Goal: Task Accomplishment & Management: Use online tool/utility

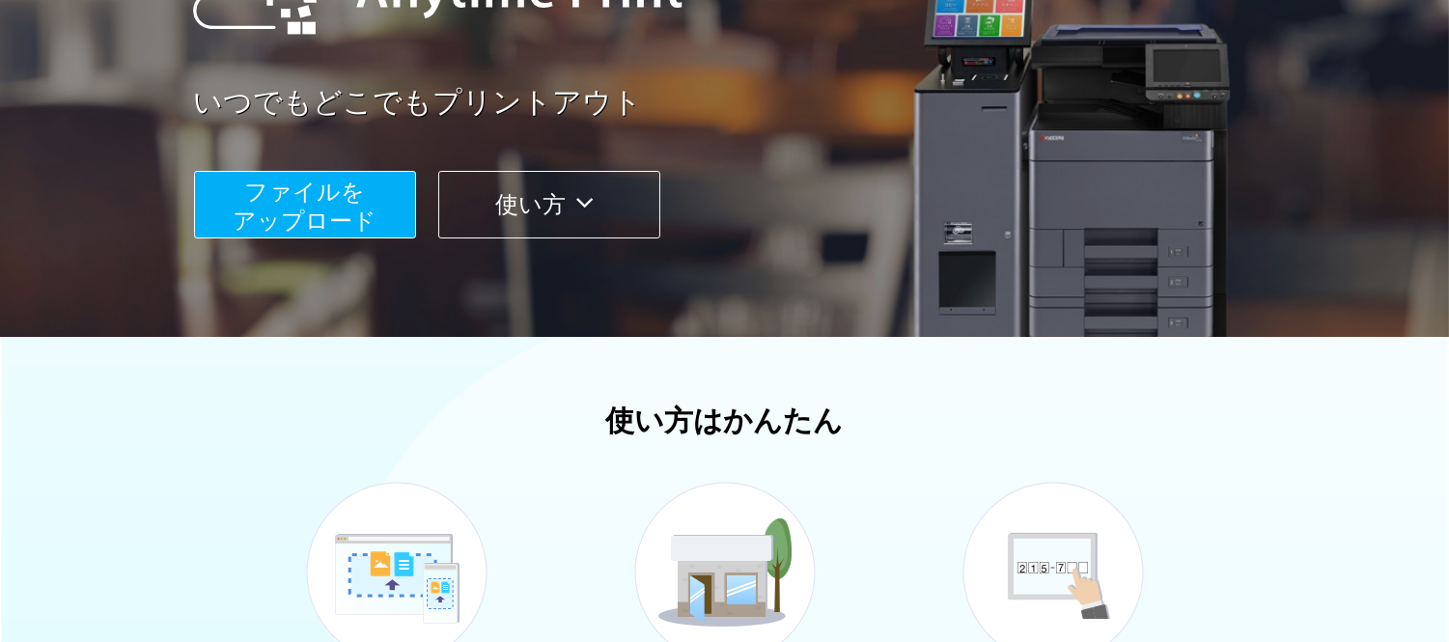
scroll to position [321, 0]
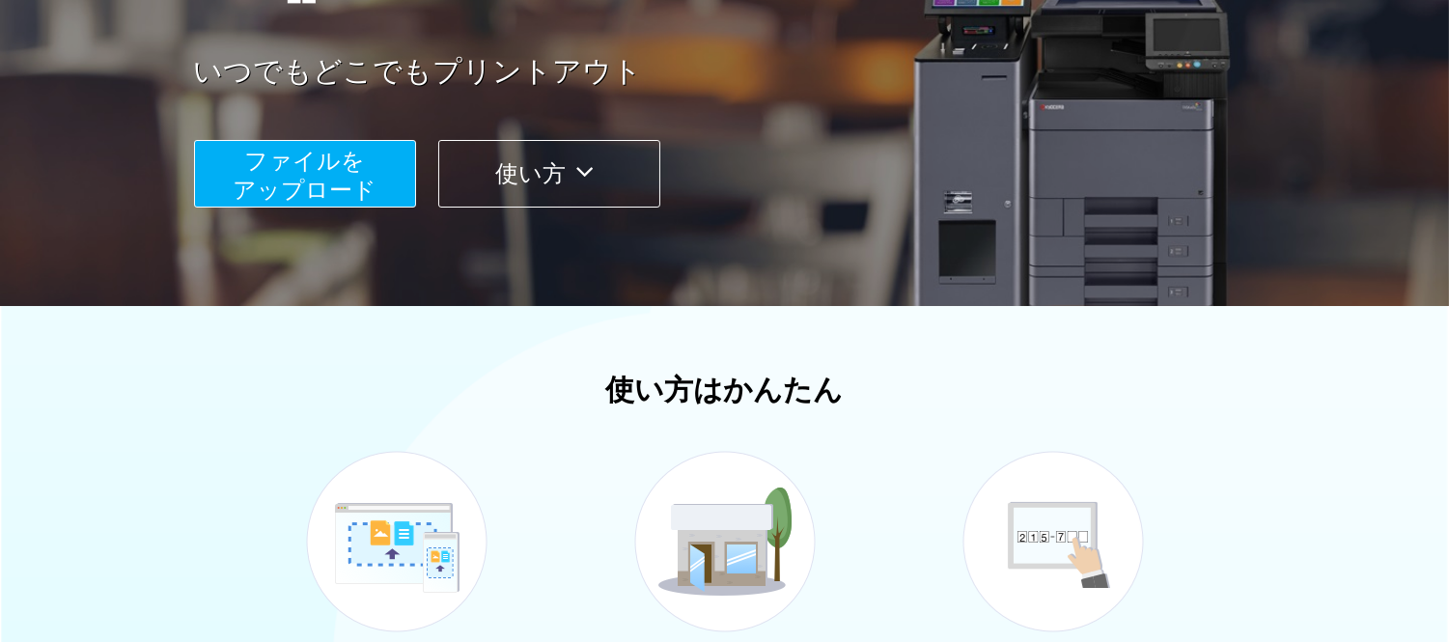
click at [302, 162] on span "ファイルを ​​アップロード" at bounding box center [305, 175] width 144 height 55
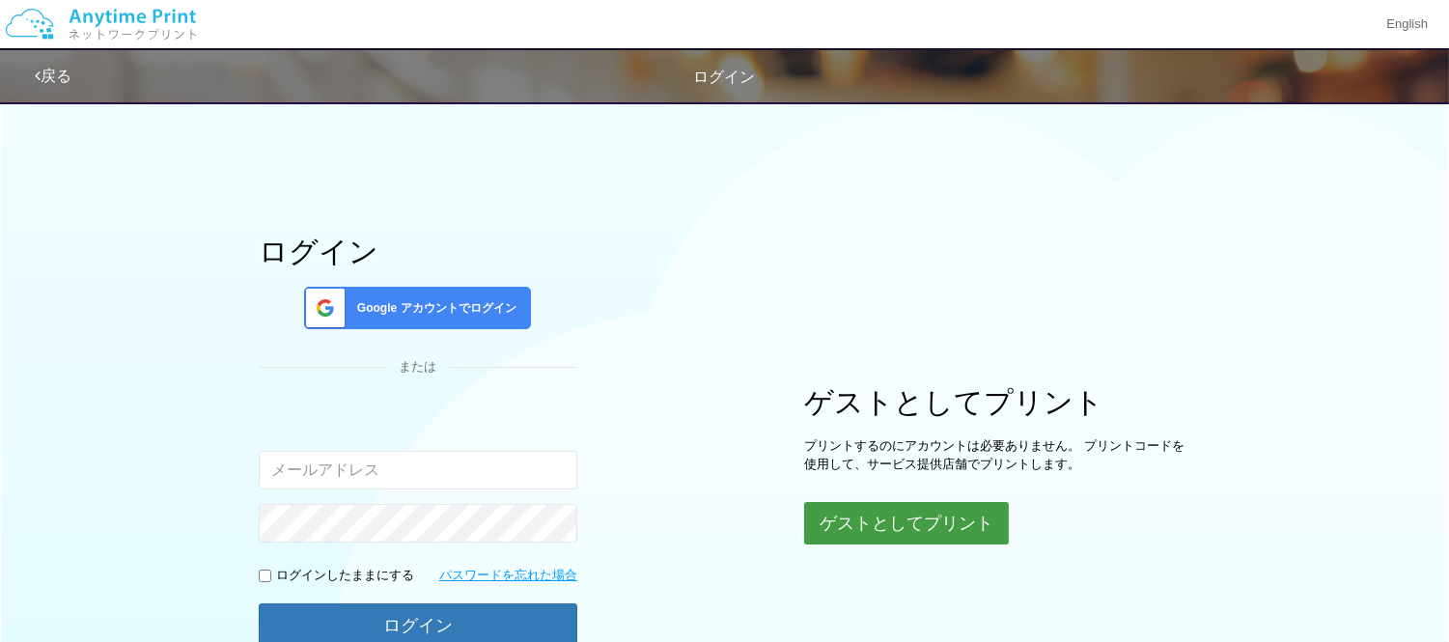
click at [857, 523] on button "ゲストとしてプリント" at bounding box center [906, 523] width 205 height 42
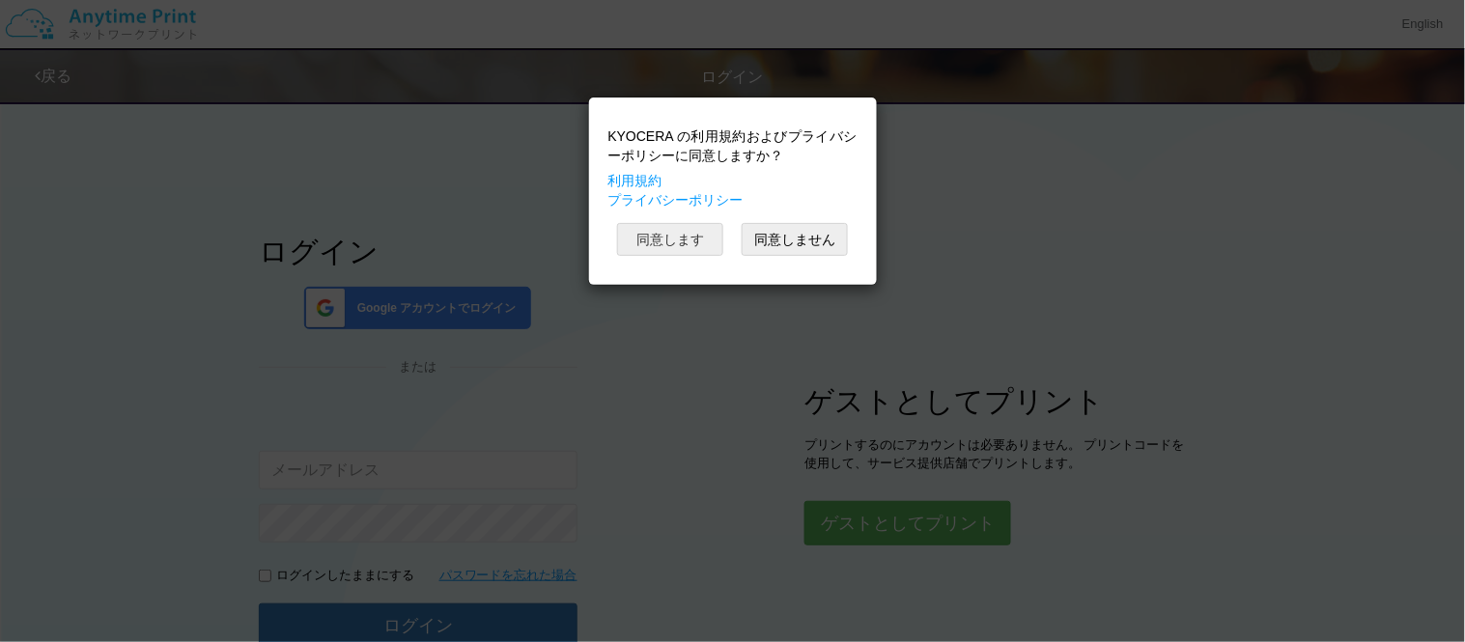
click at [640, 245] on button "同意します" at bounding box center [670, 239] width 106 height 33
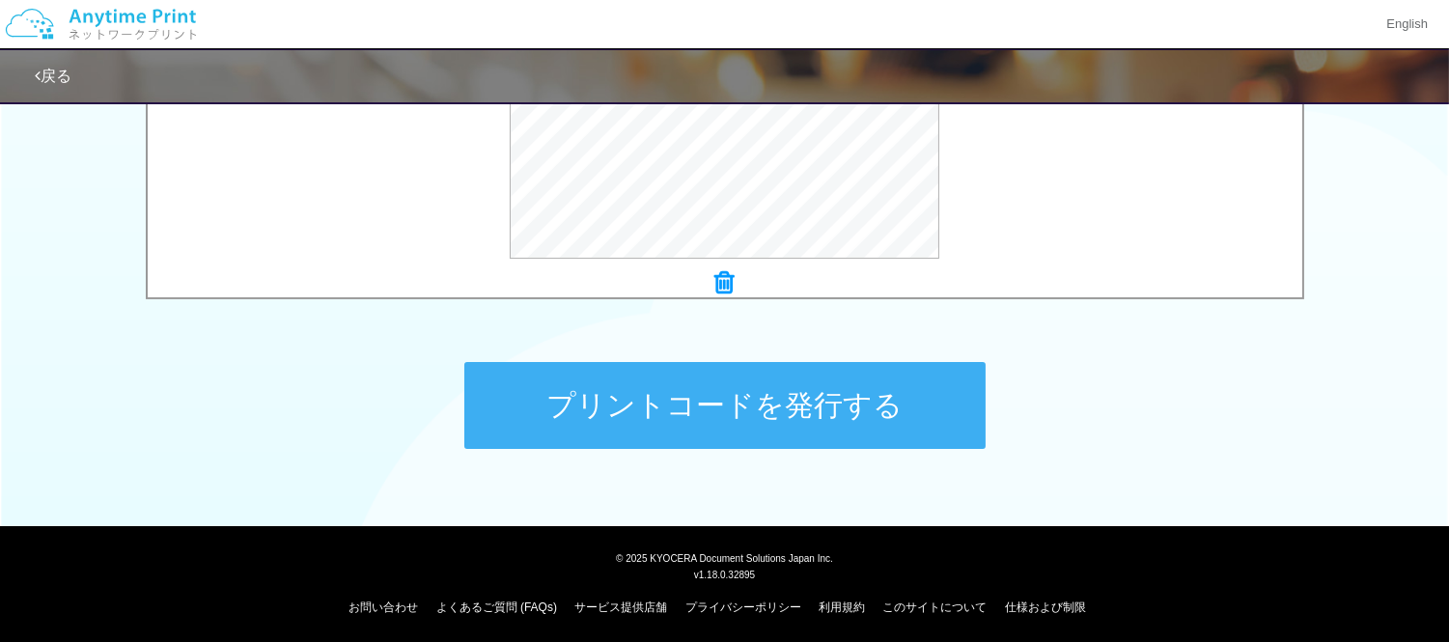
scroll to position [825, 0]
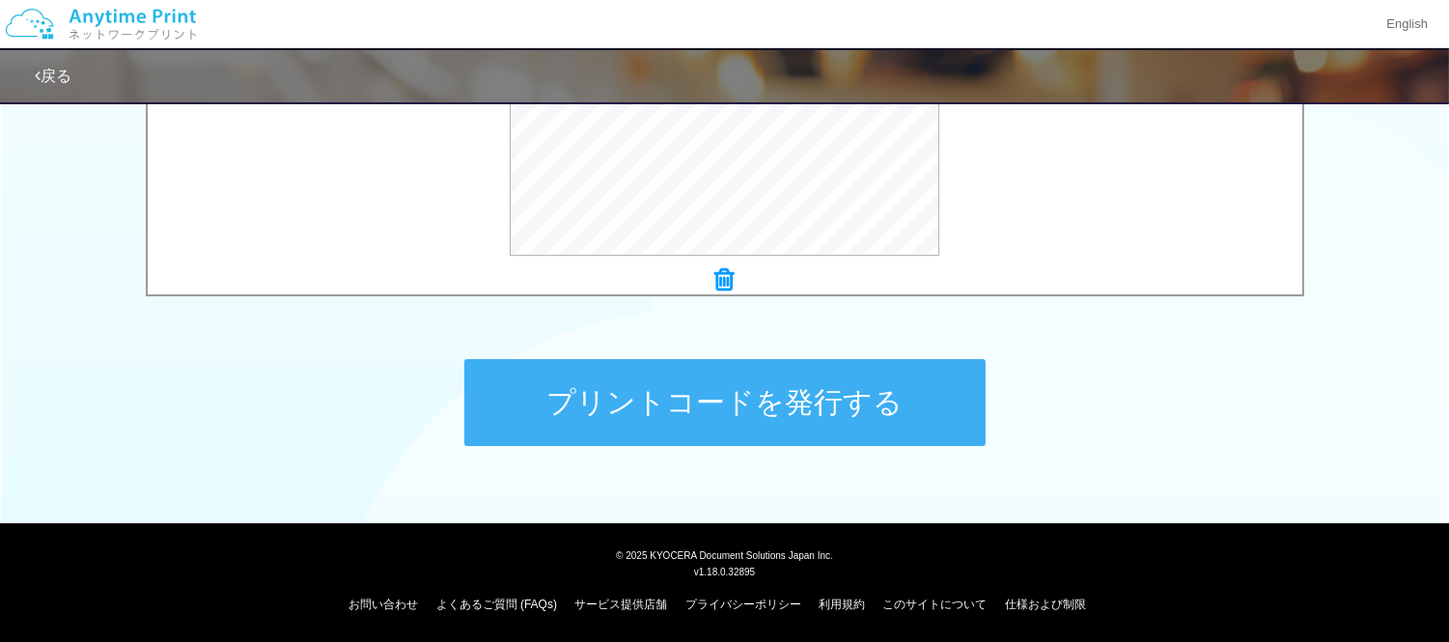
click at [743, 400] on button "プリントコードを発行する" at bounding box center [724, 402] width 521 height 87
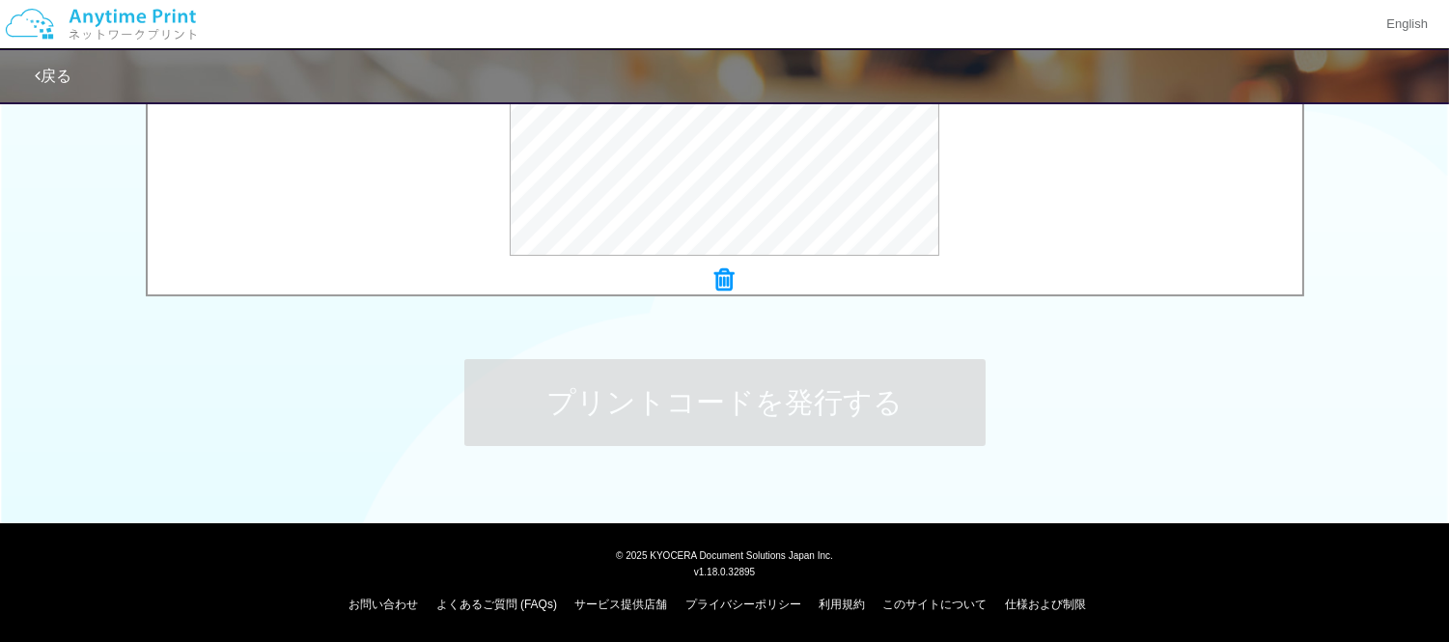
scroll to position [0, 0]
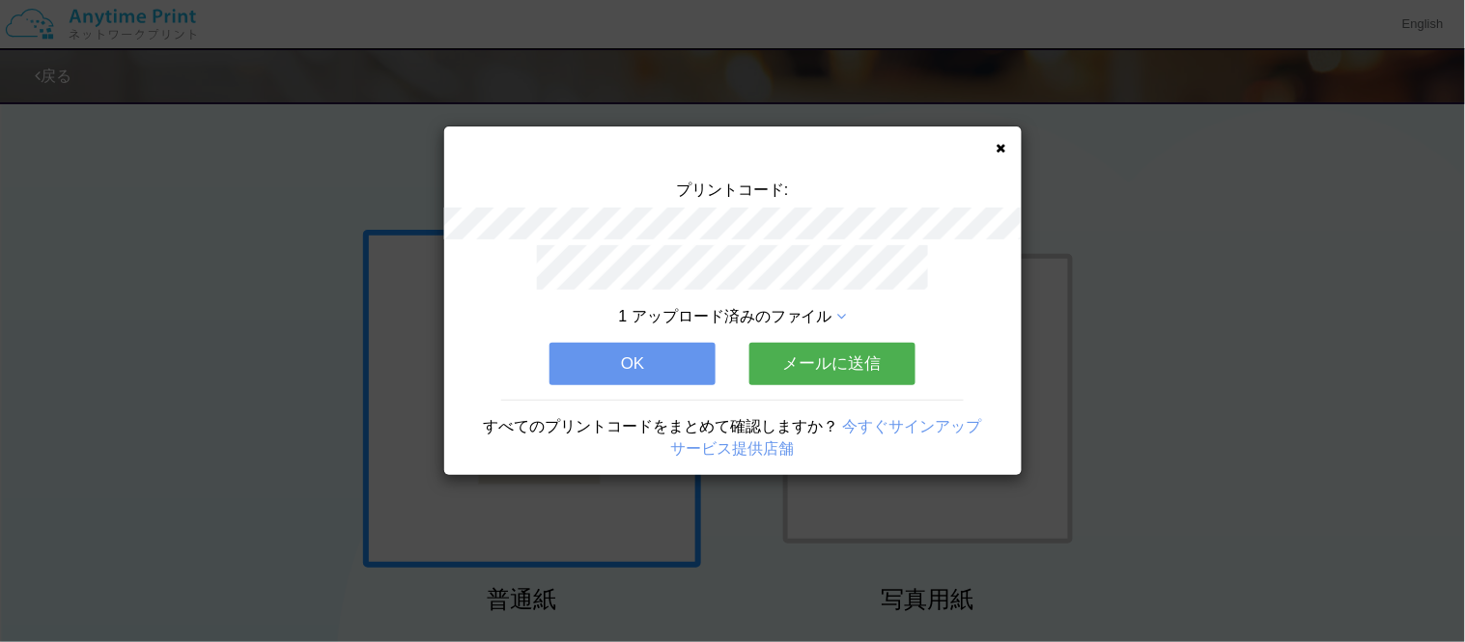
click at [657, 372] on button "OK" at bounding box center [632, 364] width 166 height 42
